Goal: Task Accomplishment & Management: Manage account settings

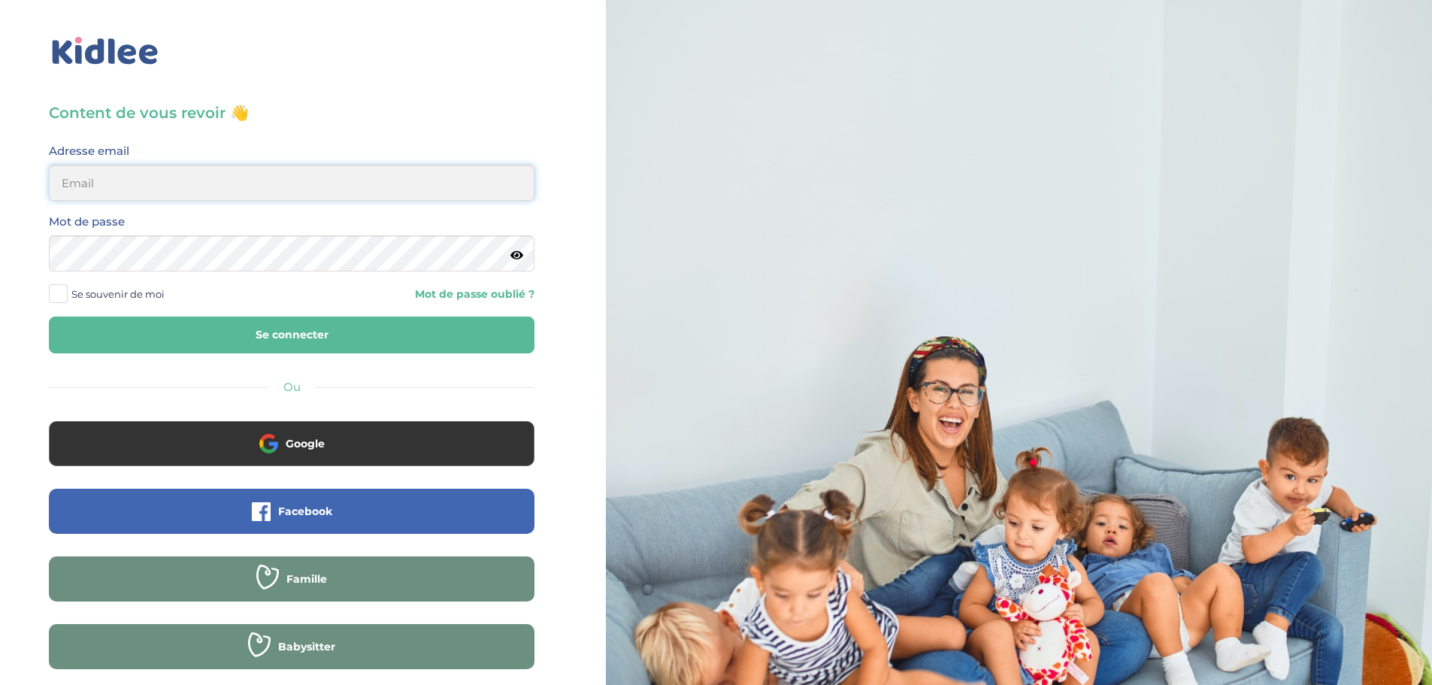
click at [267, 187] on input "email" at bounding box center [292, 183] width 486 height 36
type input "[EMAIL_ADDRESS][DOMAIN_NAME]"
click at [49, 317] on button "Se connecter" at bounding box center [292, 335] width 486 height 37
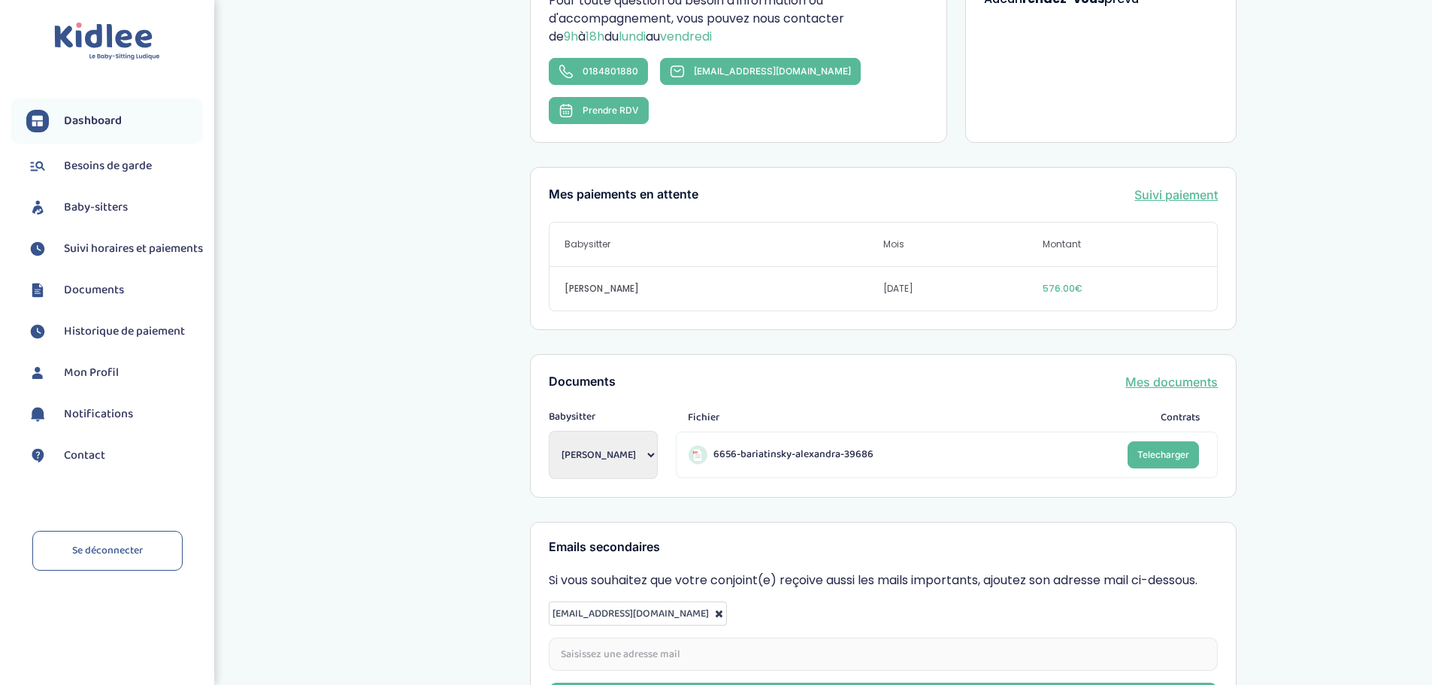
scroll to position [376, 0]
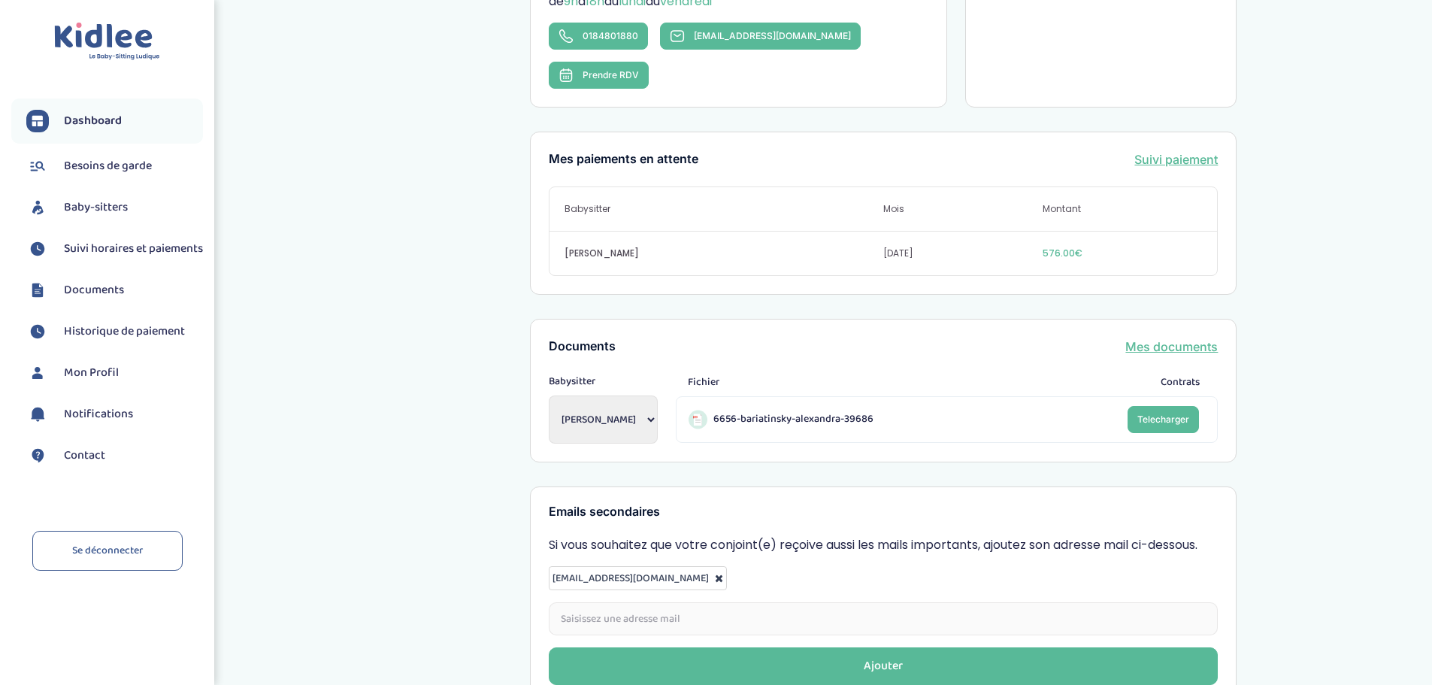
click at [87, 256] on span "Suivi horaires et paiements" at bounding box center [133, 249] width 139 height 18
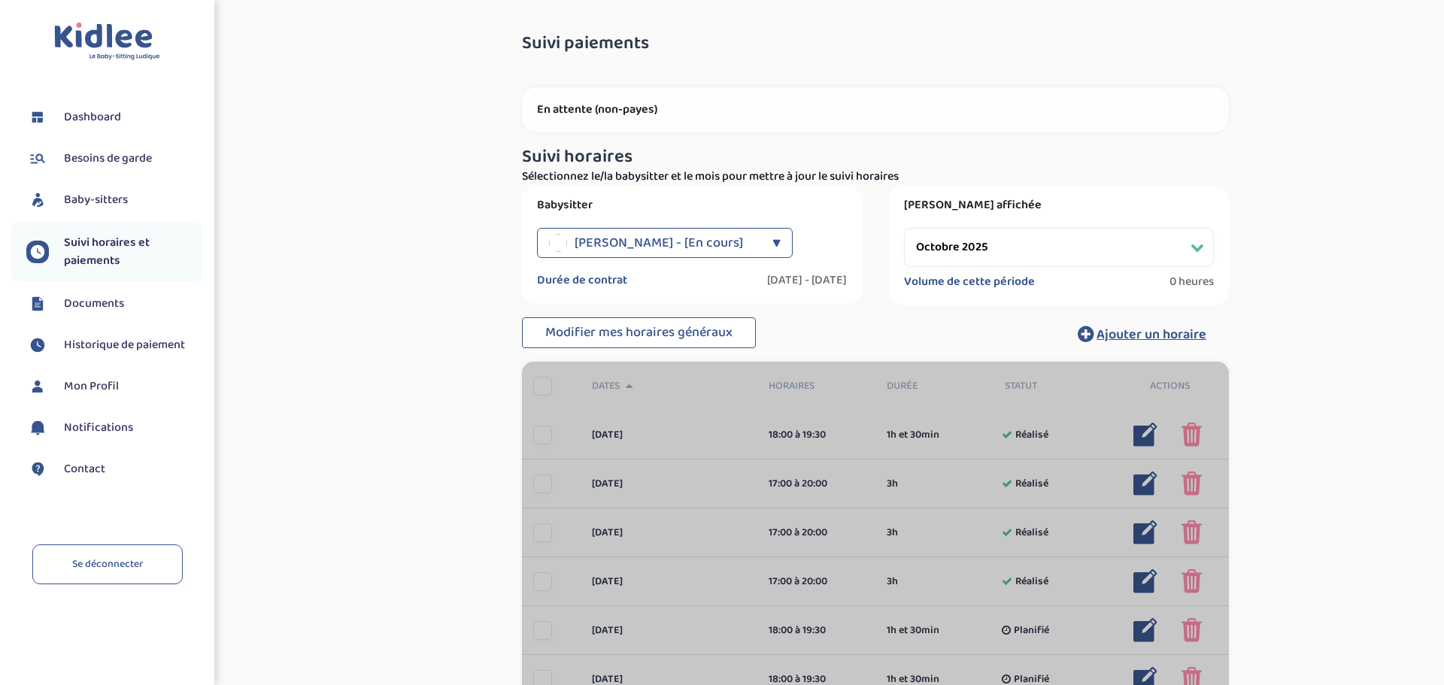
select select "octobre 2025"
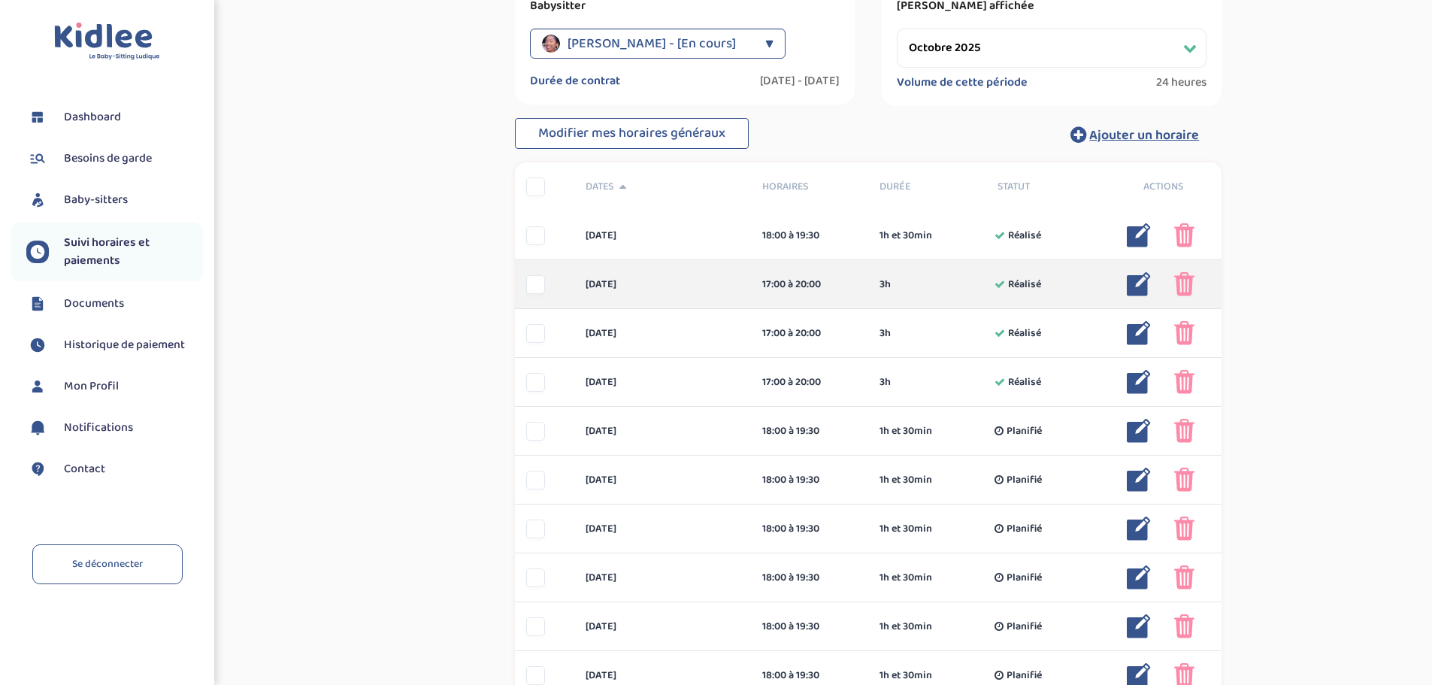
scroll to position [226, 0]
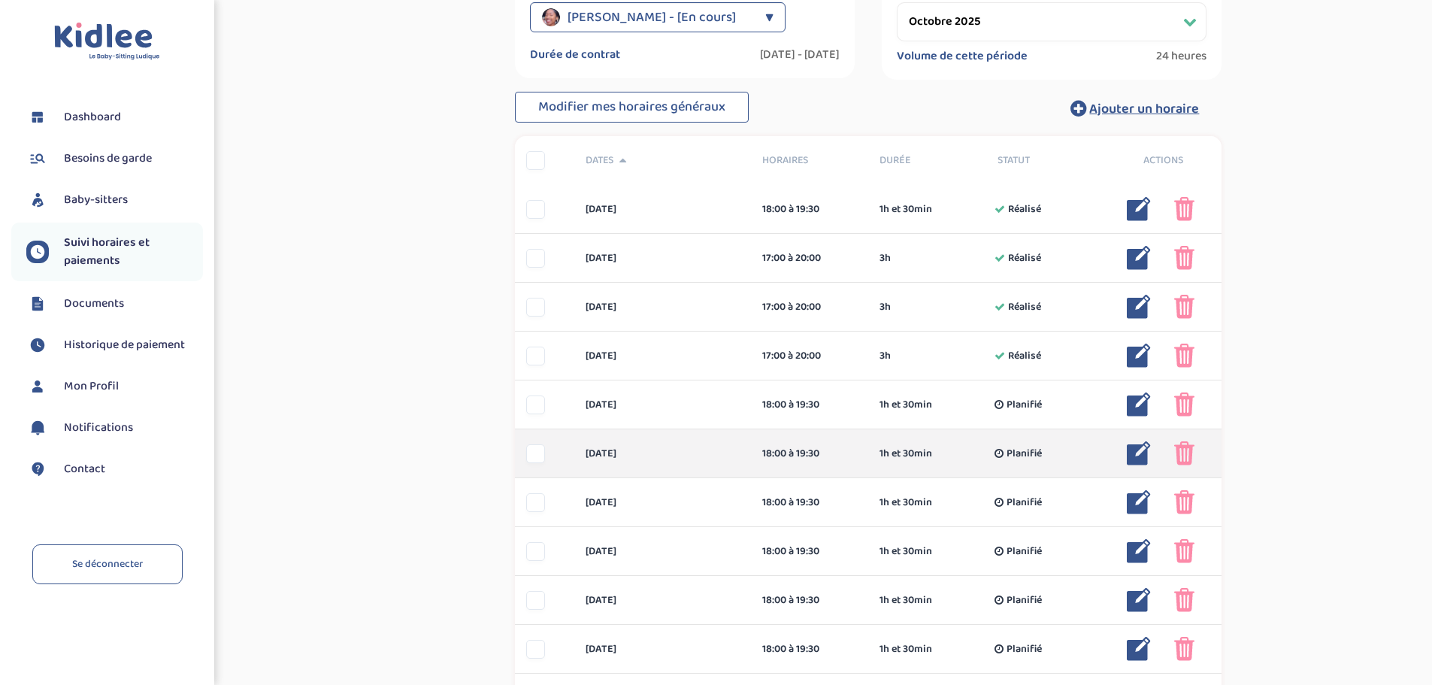
click at [535, 459] on div at bounding box center [535, 453] width 19 height 19
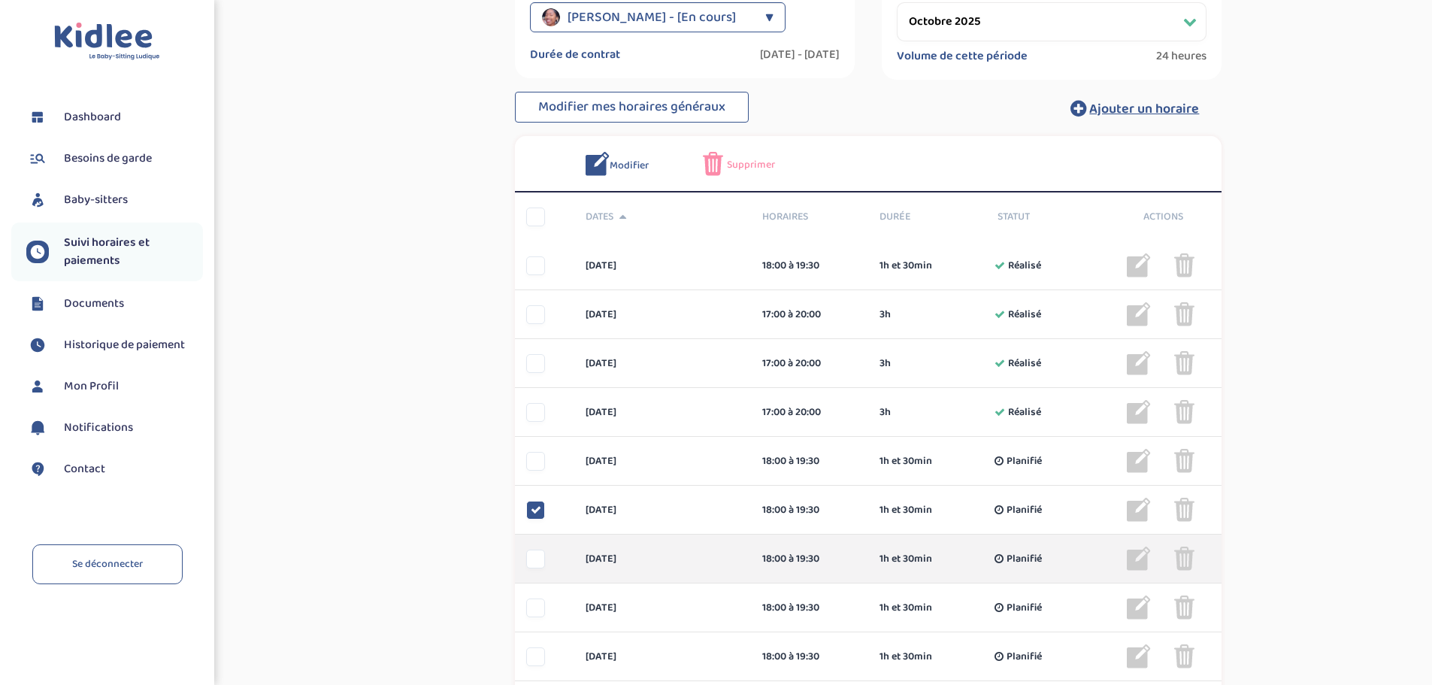
click at [535, 553] on div at bounding box center [535, 559] width 19 height 19
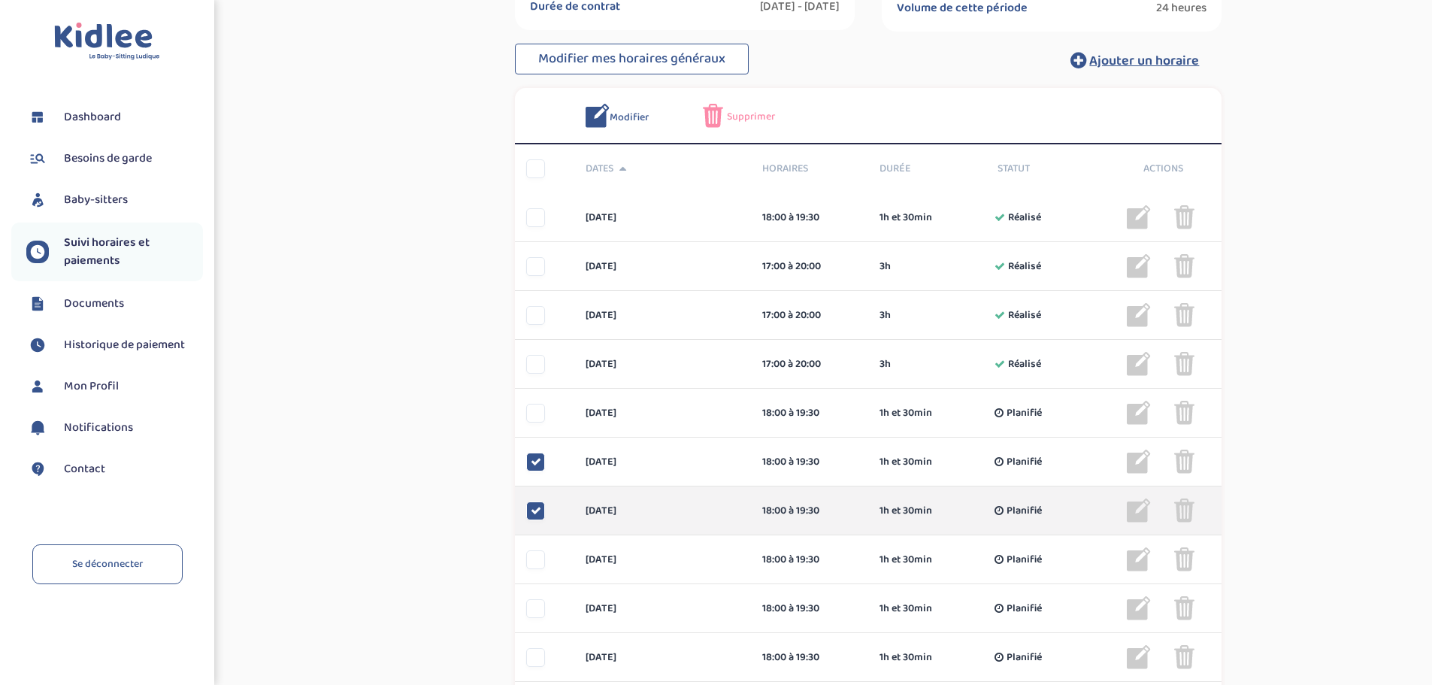
scroll to position [301, 0]
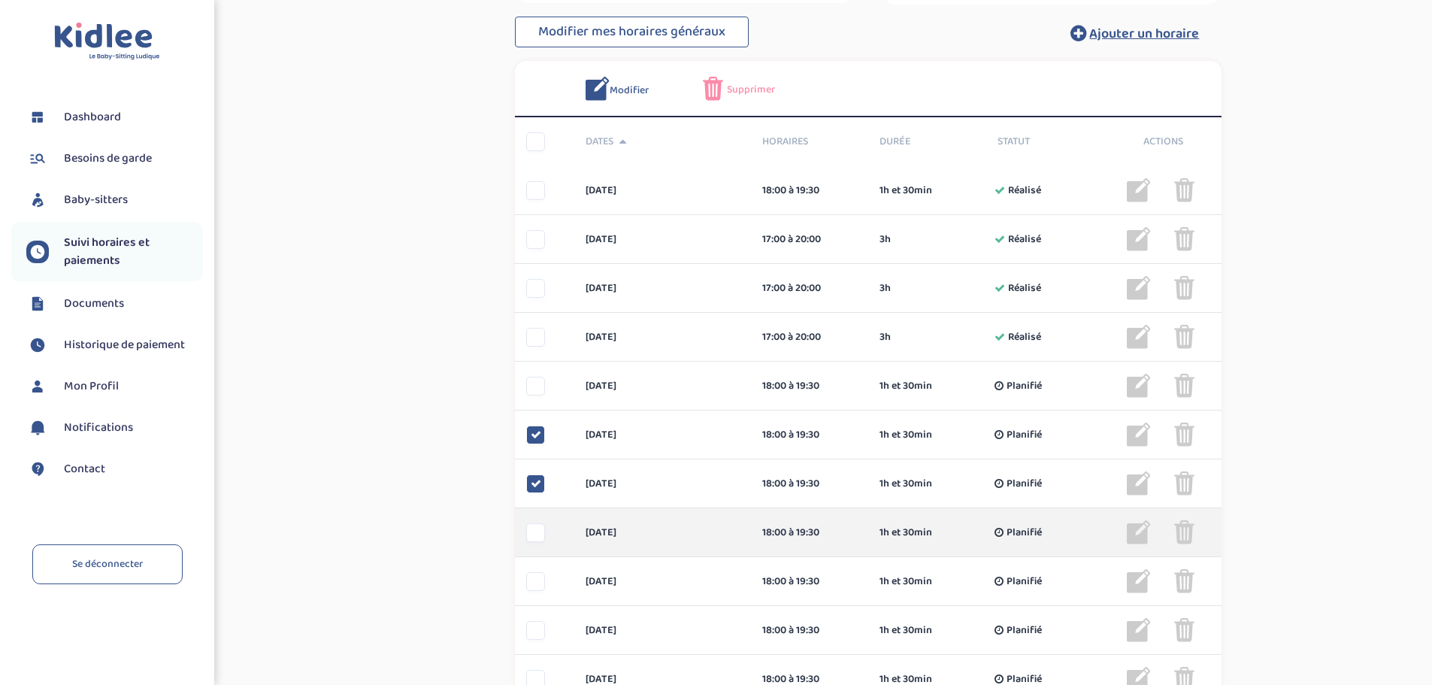
click at [540, 535] on div at bounding box center [535, 532] width 19 height 19
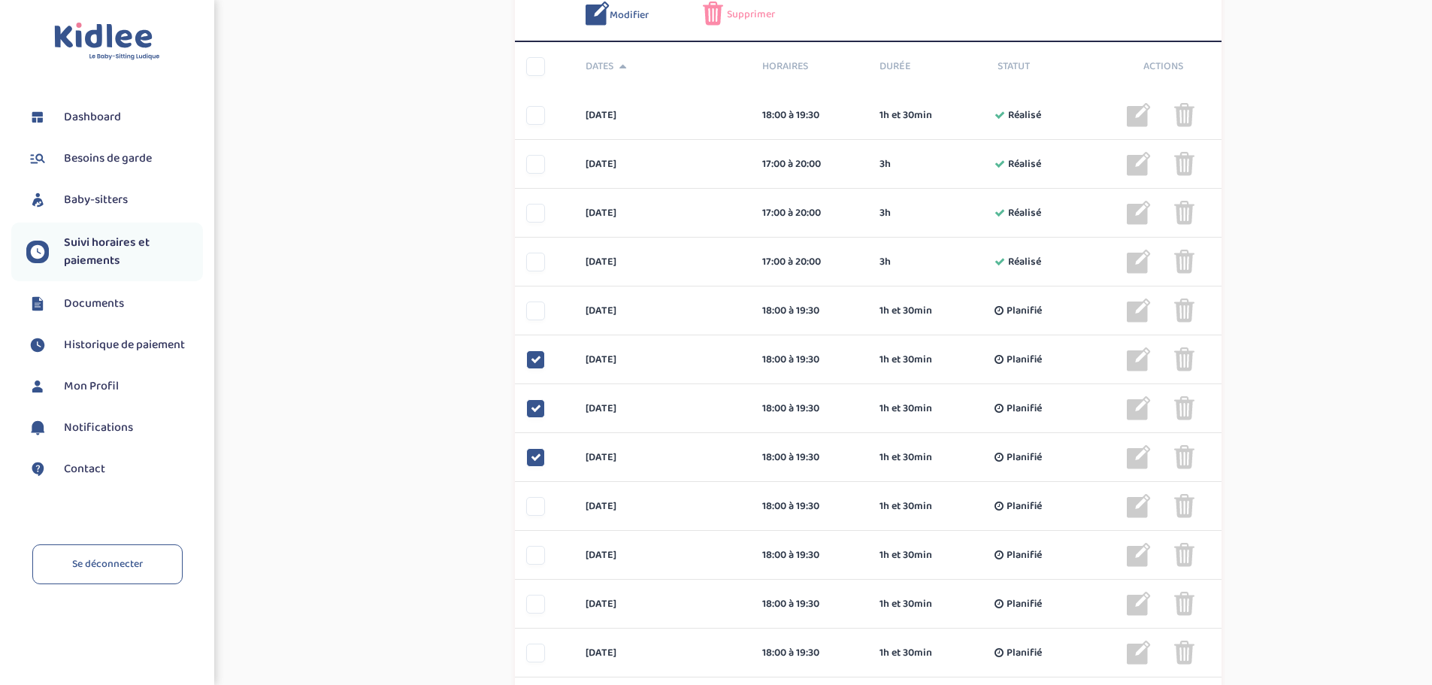
click at [731, 11] on span "Supprimer" at bounding box center [751, 15] width 48 height 16
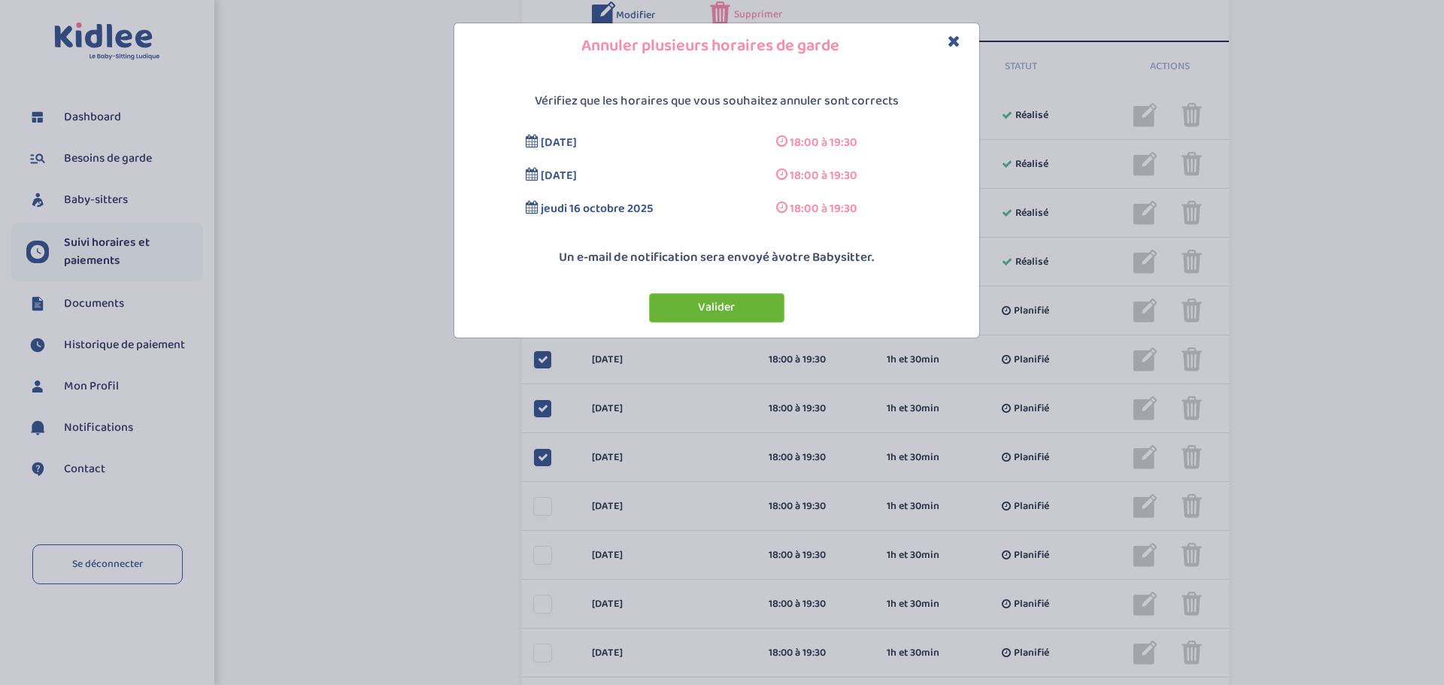
click at [682, 308] on button "Valider" at bounding box center [716, 307] width 135 height 29
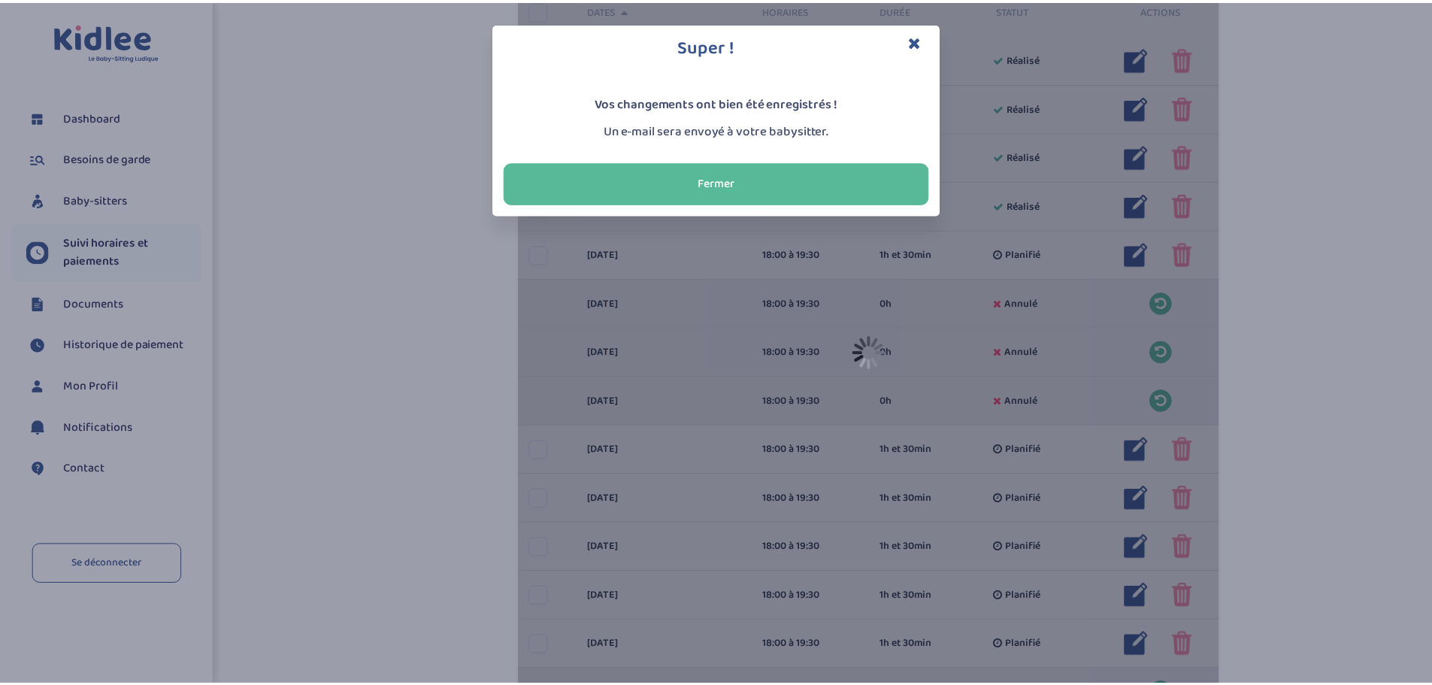
scroll to position [320, 0]
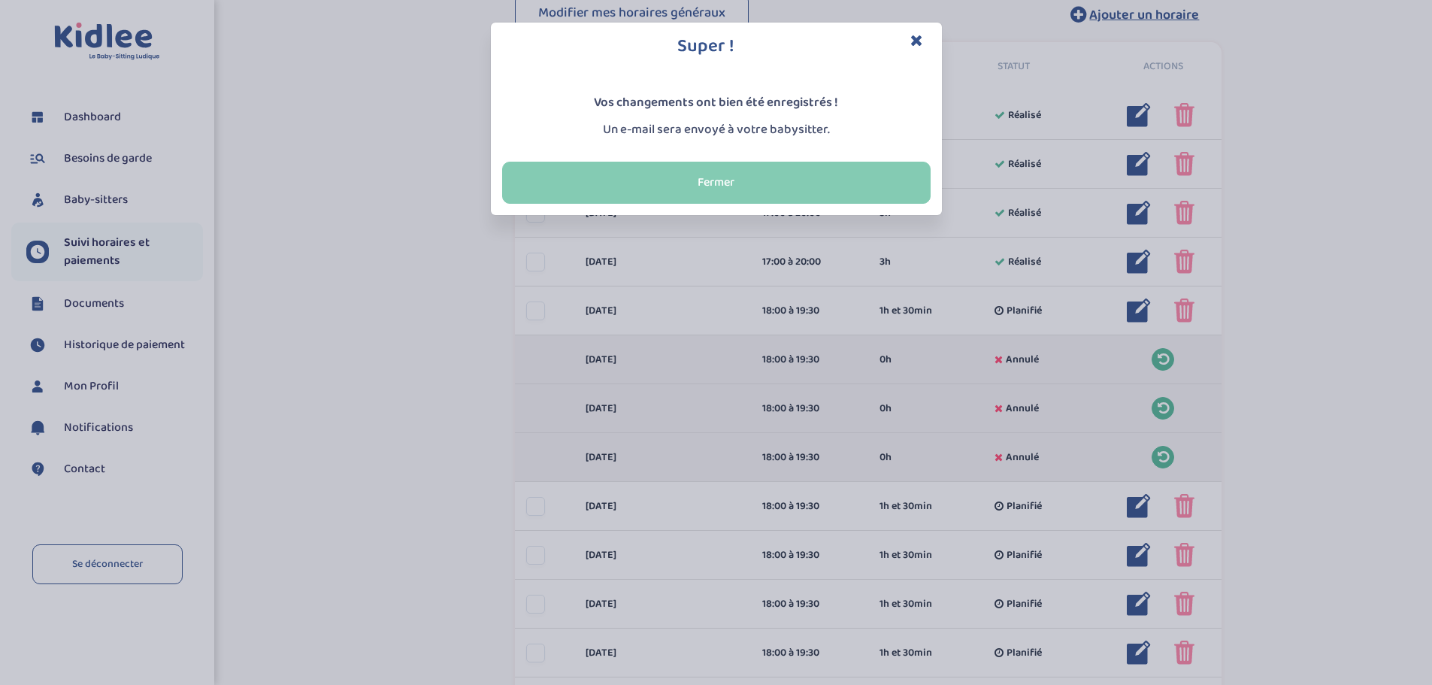
click at [765, 183] on button "Fermer" at bounding box center [716, 183] width 429 height 42
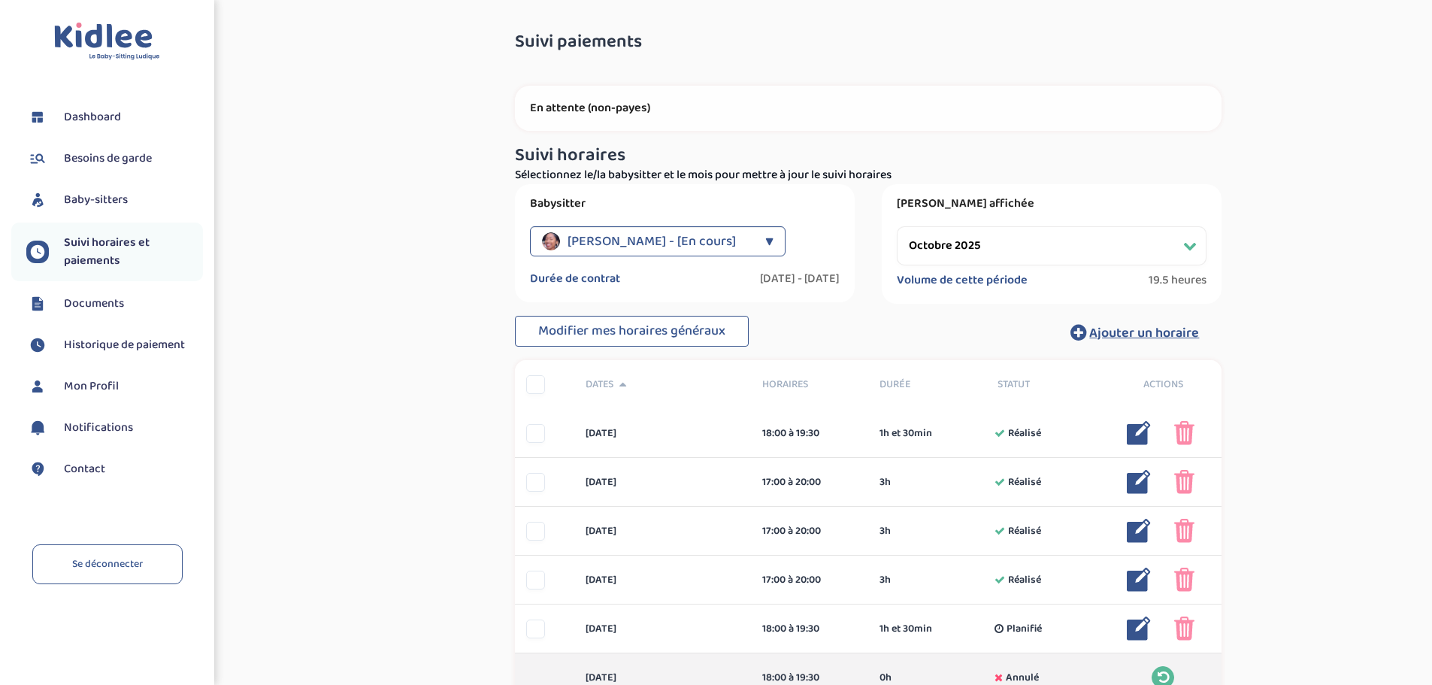
scroll to position [0, 0]
